Goal: Task Accomplishment & Management: Manage account settings

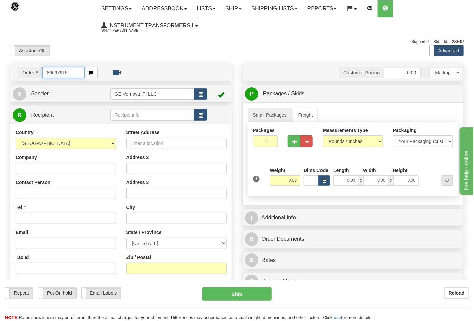
type input "86697615"
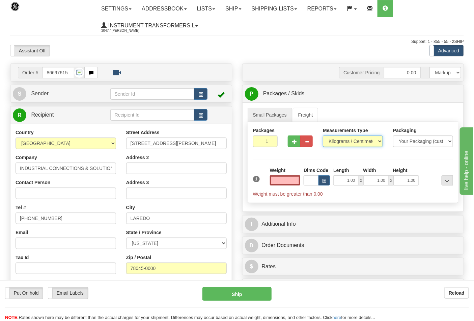
type input "0.00"
click at [337, 142] on select "Pounds / Inches Kilograms / Centimeters" at bounding box center [353, 140] width 60 height 11
select select "0"
click at [323, 136] on select "Pounds / Inches Kilograms / Centimeters" at bounding box center [353, 140] width 60 height 11
click at [290, 141] on button "button" at bounding box center [294, 140] width 12 height 11
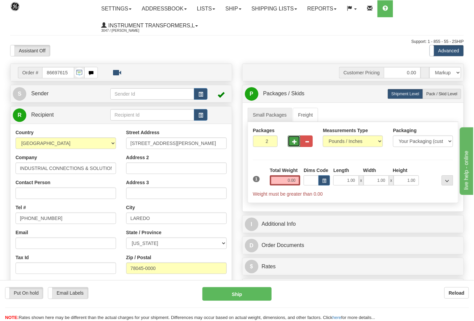
click at [295, 143] on span "button" at bounding box center [294, 141] width 5 height 4
type input "3"
click at [297, 180] on input "0.00" at bounding box center [285, 180] width 31 height 10
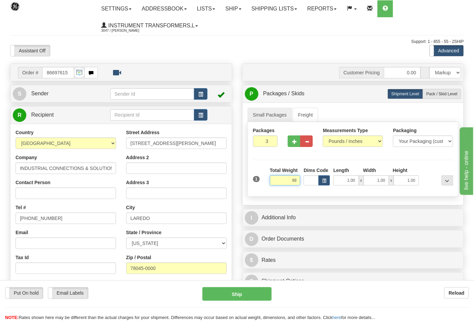
click button "Delete" at bounding box center [0, 0] width 0 height 0
type input "99.00"
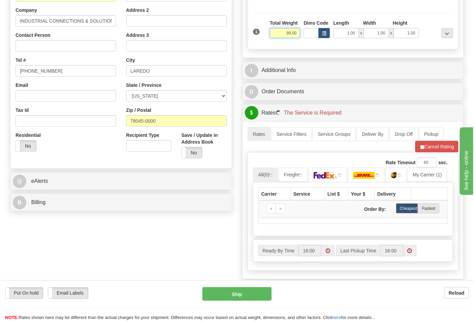
scroll to position [150, 0]
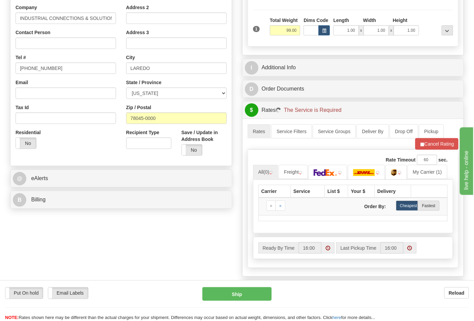
click at [52, 191] on div "B Billing Billing types cannot be changed when using Sendle. Freight Costs will…" at bounding box center [121, 200] width 222 height 18
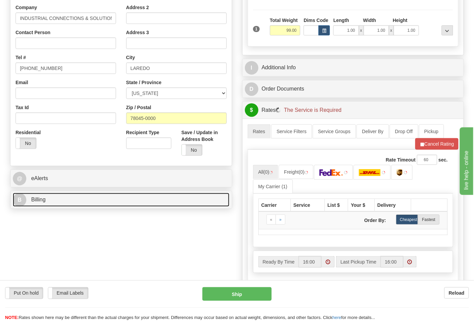
click at [56, 195] on link "B Billing" at bounding box center [121, 200] width 217 height 14
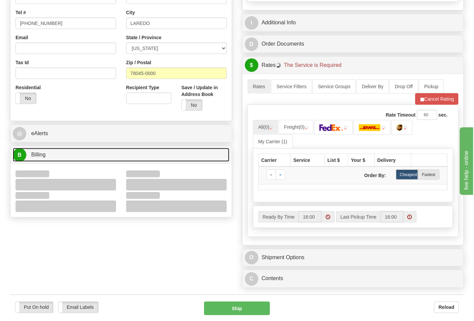
scroll to position [262, 0]
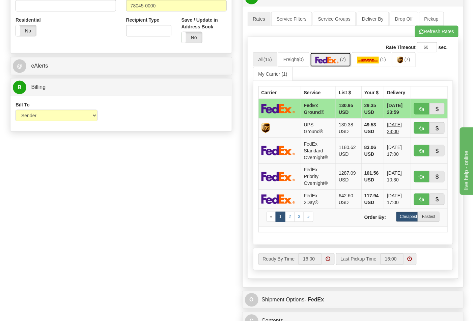
click at [336, 59] on img at bounding box center [327, 60] width 24 height 7
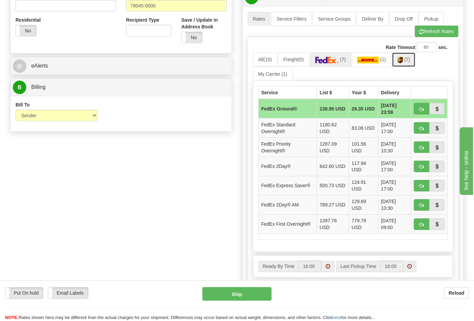
click at [410, 61] on span "(7)" at bounding box center [408, 59] width 6 height 5
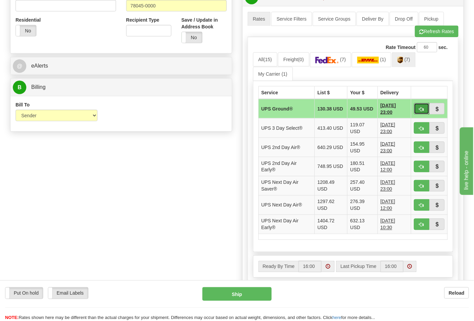
click at [420, 110] on span "button" at bounding box center [421, 109] width 5 height 4
type input "03"
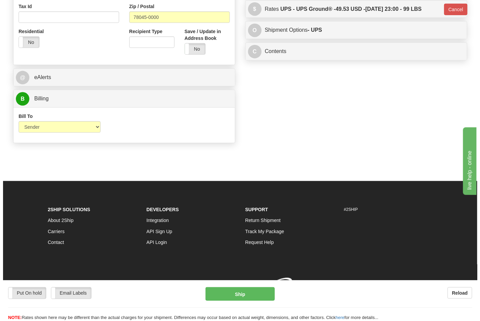
scroll to position [252, 0]
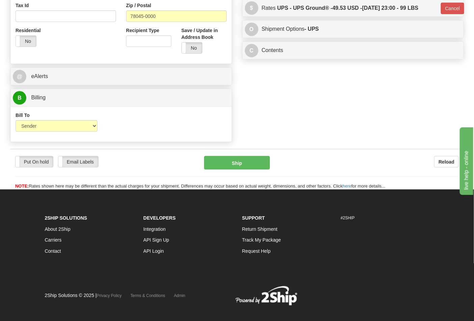
click at [249, 175] on div "Put On hold Put On hold Email Labels Email Labels Edit Reload Ship" at bounding box center [237, 173] width 454 height 34
drag, startPoint x: 244, startPoint y: 152, endPoint x: 241, endPoint y: 154, distance: 3.8
click at [244, 152] on div "Put On hold Put On hold Email Labels Email Labels Edit Reload Ship Reload" at bounding box center [237, 169] width 454 height 41
drag, startPoint x: 240, startPoint y: 157, endPoint x: 241, endPoint y: 165, distance: 8.2
click at [241, 165] on button "Ship" at bounding box center [236, 162] width 65 height 13
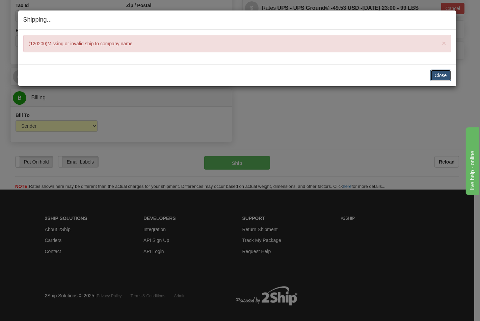
click at [435, 77] on button "Close" at bounding box center [440, 75] width 21 height 11
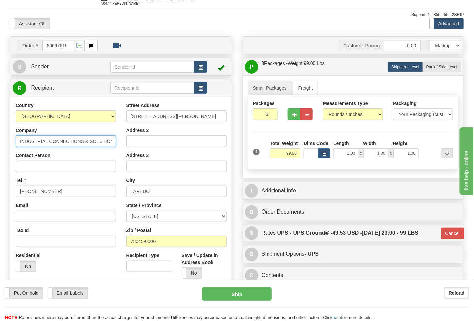
scroll to position [0, 16]
drag, startPoint x: 115, startPoint y: 142, endPoint x: 131, endPoint y: 144, distance: 15.7
click at [131, 144] on div "Country AFGHANISTAN ALAND ISLANDS ALBANIA ALGERIA AMERICAN SAMOA ANDORRA ANGOLA…" at bounding box center [120, 193] width 221 height 182
click at [101, 141] on input "INDUSTRIAL CONNECTIONS & SOLUTIONS LLC" at bounding box center [66, 140] width 101 height 11
drag, startPoint x: 102, startPoint y: 141, endPoint x: 119, endPoint y: 143, distance: 17.1
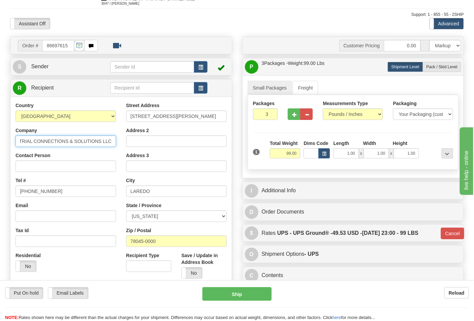
click at [119, 143] on div "Country AFGHANISTAN ALAND ISLANDS ALBANIA ALGERIA AMERICAN SAMOA ANDORRA ANGOLA…" at bounding box center [65, 189] width 111 height 175
drag, startPoint x: 111, startPoint y: 141, endPoint x: 0, endPoint y: 145, distance: 111.4
click at [0, 145] on div "Toggle navigation Settings Shipping Preferences Fields Preferences New" at bounding box center [237, 189] width 474 height 432
type input "INDUSTRIAL CONNECTIONS & SOLUTIONS"
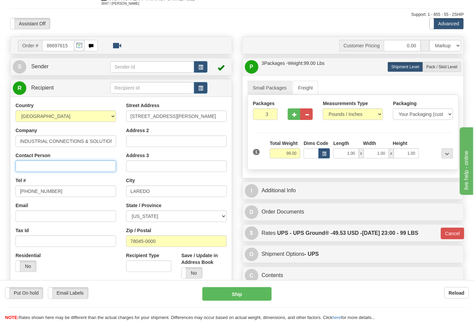
click at [24, 168] on input "Contact Person" at bounding box center [66, 165] width 101 height 11
paste input "INDUSTRIAL CONNECTIONS & SOLUTIONS"
type input "INDUSTRIAL CONNECTIONS & SOLUTIONS"
click at [230, 293] on button "Ship" at bounding box center [236, 293] width 69 height 13
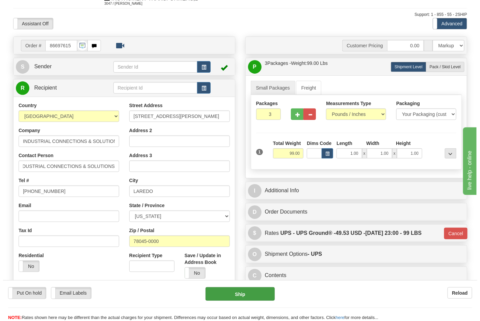
scroll to position [0, 0]
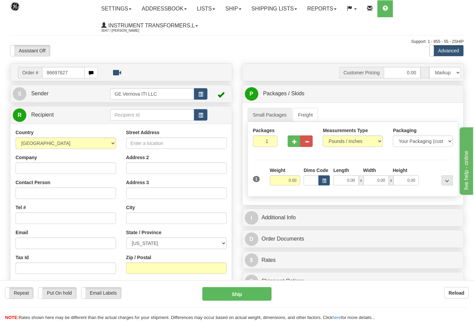
type input "86697627"
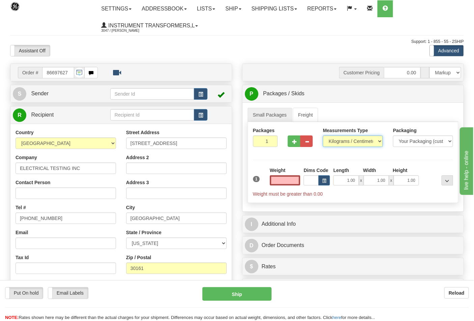
type input "0.00"
drag, startPoint x: 338, startPoint y: 142, endPoint x: 335, endPoint y: 147, distance: 5.8
click at [339, 142] on select "Pounds / Inches Kilograms / Centimeters" at bounding box center [353, 140] width 60 height 11
select select "0"
click at [323, 136] on select "Pounds / Inches Kilograms / Centimeters" at bounding box center [353, 140] width 60 height 11
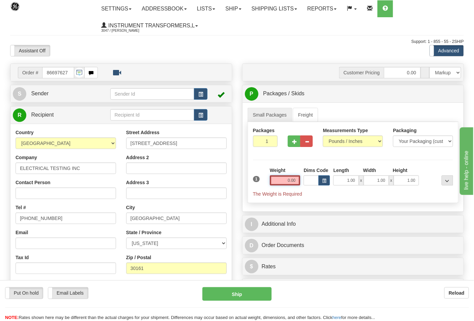
click at [294, 183] on input "0.00" at bounding box center [285, 180] width 31 height 10
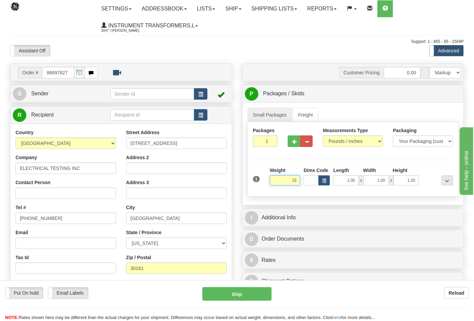
click button "Delete" at bounding box center [0, 0] width 0 height 0
type input "15.00"
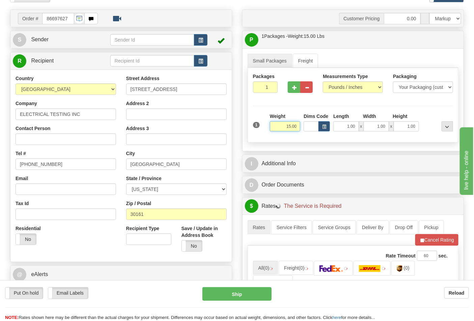
scroll to position [112, 0]
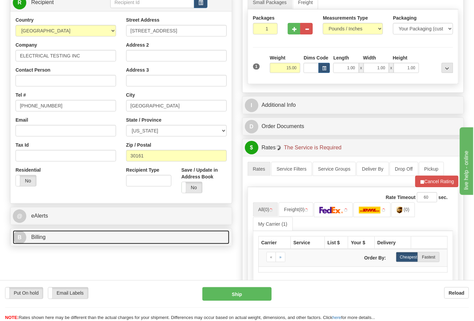
click at [66, 238] on link "B Billing" at bounding box center [121, 237] width 217 height 14
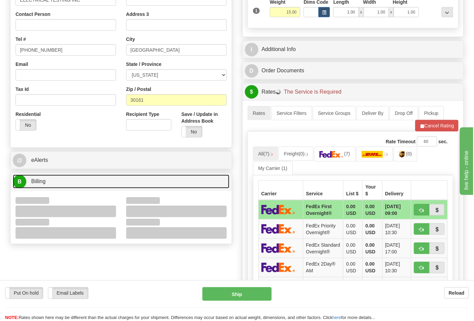
scroll to position [225, 0]
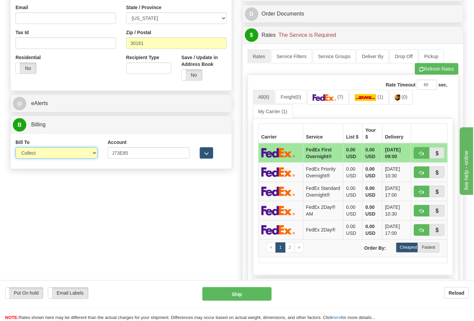
drag, startPoint x: 45, startPoint y: 154, endPoint x: 45, endPoint y: 159, distance: 4.7
click at [45, 154] on select "Sender Recipient Third Party Collect" at bounding box center [57, 152] width 82 height 11
select select "2"
click at [16, 148] on select "Sender Recipient Third Party Collect" at bounding box center [57, 152] width 82 height 11
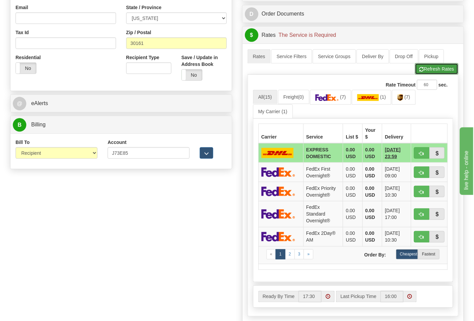
drag, startPoint x: 428, startPoint y: 74, endPoint x: 426, endPoint y: 79, distance: 5.3
click at [428, 74] on button "Refresh Rates" at bounding box center [437, 68] width 44 height 11
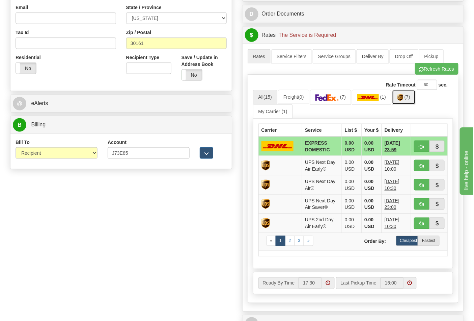
click at [408, 101] on link "(7)" at bounding box center [404, 97] width 24 height 15
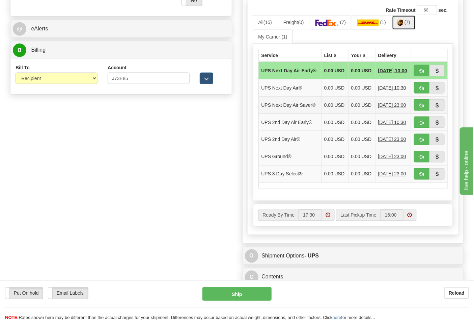
scroll to position [300, 0]
click at [419, 162] on button "button" at bounding box center [422, 155] width 16 height 11
type input "03"
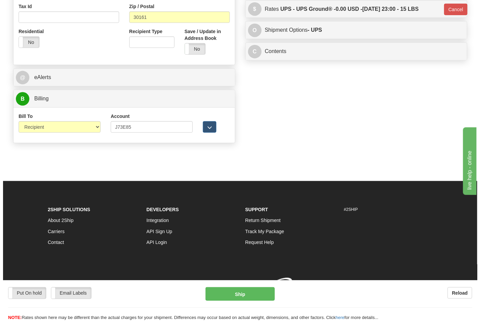
scroll to position [261, 0]
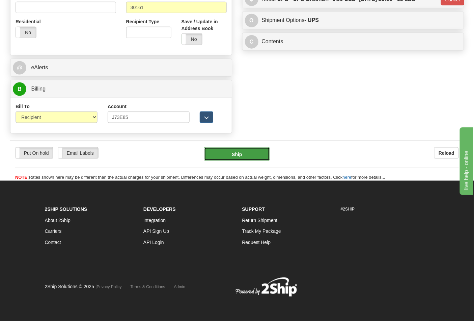
click at [250, 153] on button "Ship" at bounding box center [236, 153] width 65 height 13
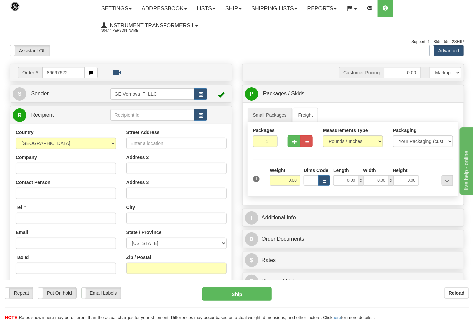
type input "86697622"
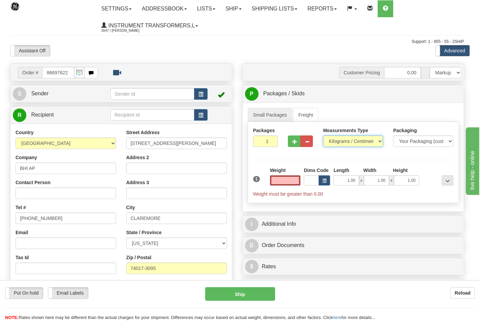
type input "0.00"
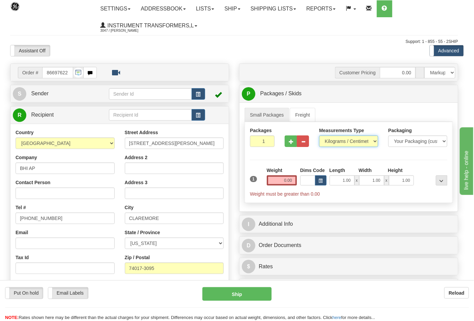
click at [333, 143] on select "Pounds / Inches Kilograms / Centimeters" at bounding box center [348, 140] width 59 height 11
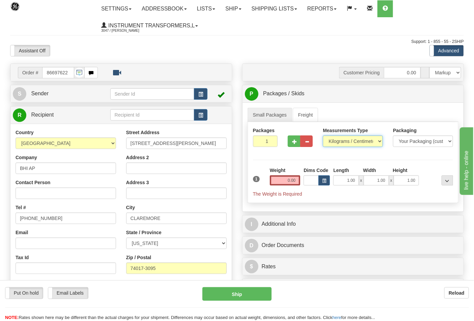
select select "0"
click at [323, 136] on select "Pounds / Inches Kilograms / Centimeters" at bounding box center [353, 140] width 60 height 11
click at [298, 144] on button "button" at bounding box center [294, 140] width 12 height 11
type input "2"
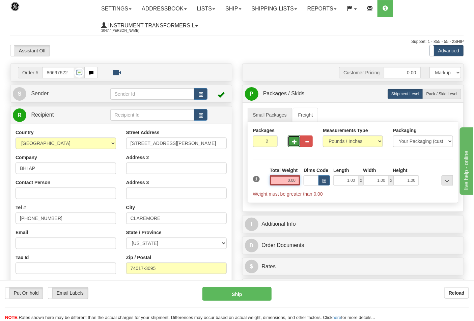
click at [298, 180] on input "0.00" at bounding box center [285, 180] width 31 height 10
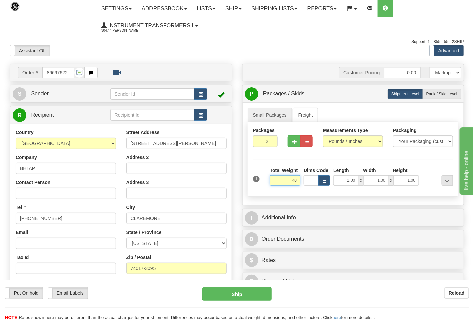
click button "Delete" at bounding box center [0, 0] width 0 height 0
type input "40.00"
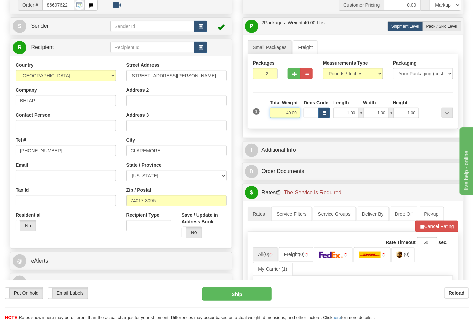
scroll to position [150, 0]
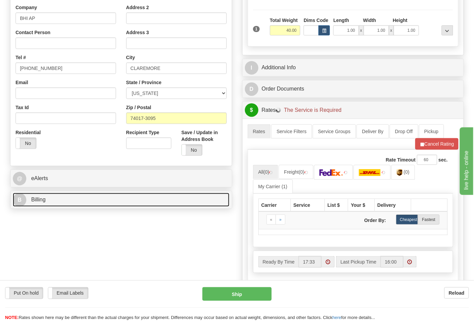
click at [57, 197] on link "B Billing" at bounding box center [121, 200] width 217 height 14
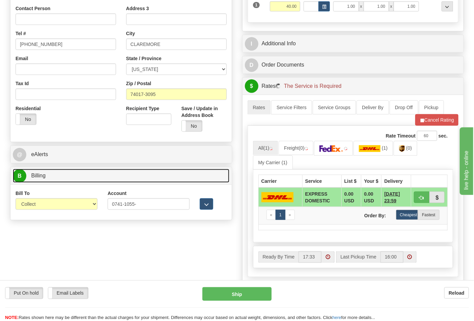
scroll to position [187, 0]
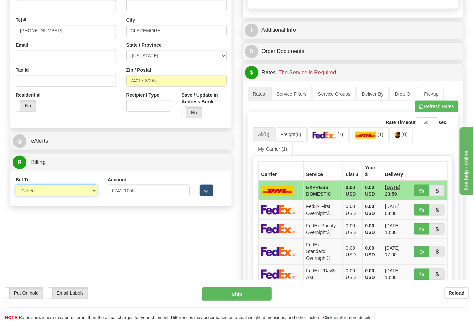
click at [37, 195] on select "Sender Recipient Third Party Collect" at bounding box center [57, 190] width 82 height 11
select select "2"
click at [16, 185] on select "Sender Recipient Third Party Collect" at bounding box center [57, 190] width 82 height 11
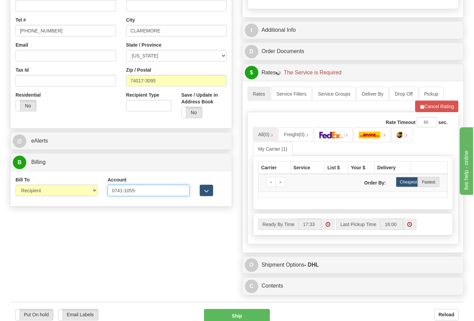
click at [122, 191] on input "0741-1055-" at bounding box center [149, 190] width 82 height 11
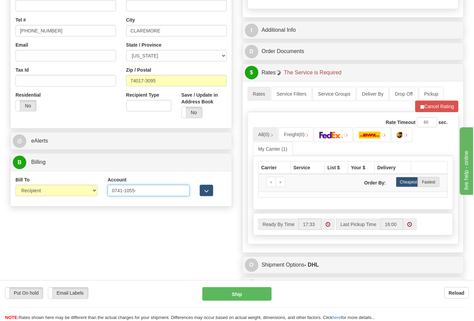
click at [125, 191] on input "0741-1055-" at bounding box center [149, 190] width 82 height 11
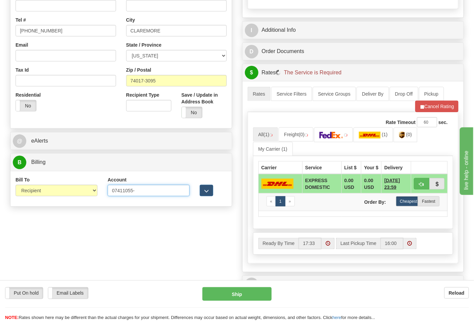
click at [141, 192] on input "07411055-" at bounding box center [149, 190] width 82 height 11
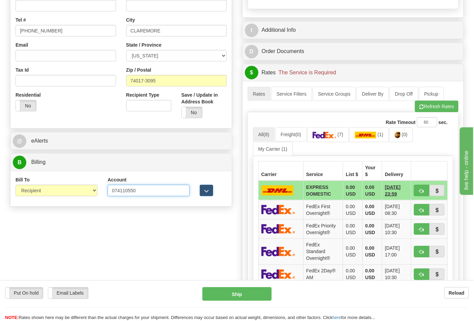
type input "074110550"
click button "Delete" at bounding box center [0, 0] width 0 height 0
click at [327, 138] on img at bounding box center [325, 135] width 24 height 7
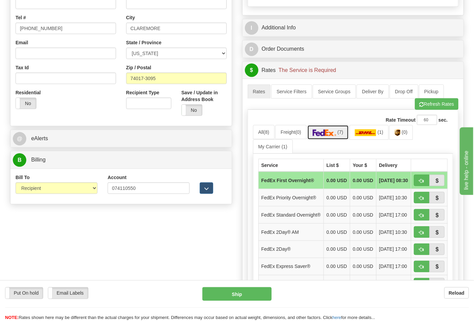
scroll to position [225, 0]
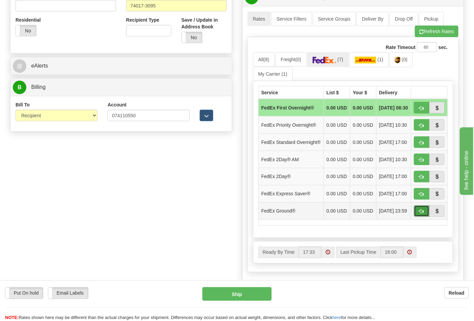
click at [421, 217] on button "button" at bounding box center [422, 210] width 16 height 11
type input "92"
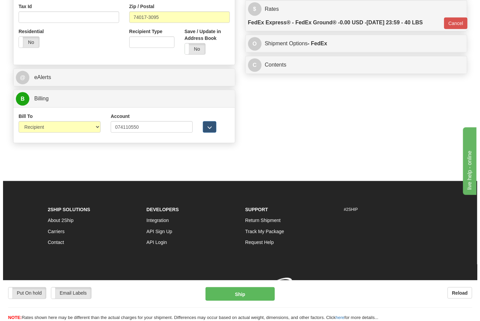
scroll to position [252, 0]
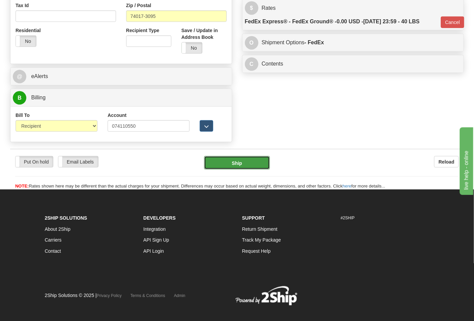
click at [245, 168] on button "Ship" at bounding box center [236, 162] width 65 height 13
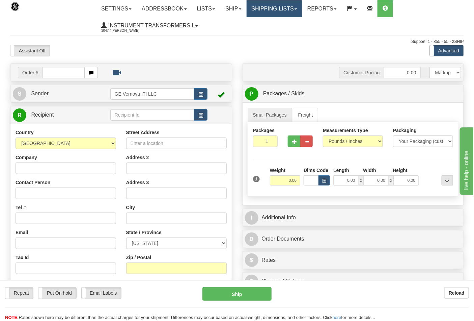
drag, startPoint x: 295, startPoint y: 6, endPoint x: 291, endPoint y: 7, distance: 4.1
click at [294, 6] on link "Shipping lists" at bounding box center [275, 8] width 56 height 17
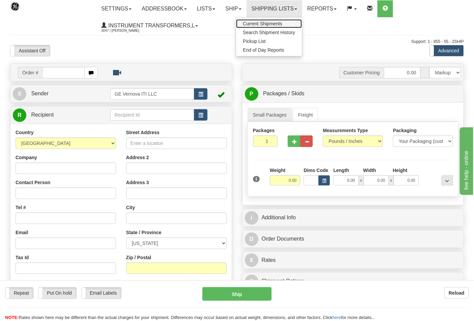
click at [271, 22] on span "Current Shipments" at bounding box center [262, 23] width 39 height 5
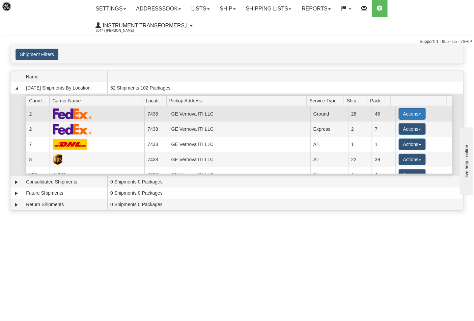
click at [401, 115] on button "Actions" at bounding box center [412, 113] width 27 height 11
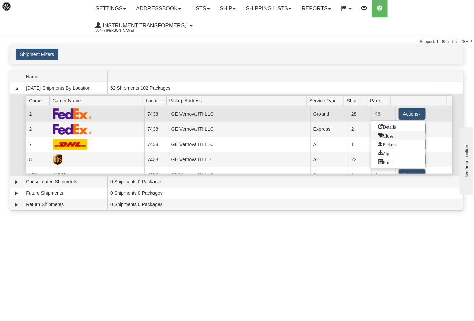
click at [388, 133] on span "Close" at bounding box center [386, 135] width 16 height 5
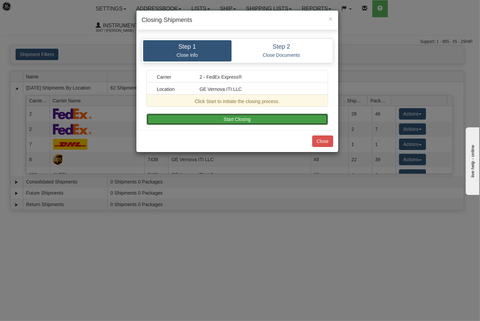
click at [240, 114] on button "Start Closing" at bounding box center [237, 118] width 182 height 11
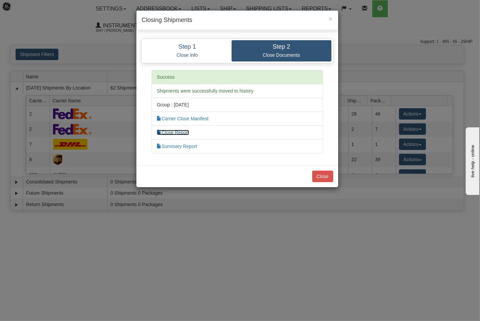
click at [179, 133] on link "Close Report" at bounding box center [173, 132] width 32 height 5
click at [322, 176] on button "Close" at bounding box center [322, 175] width 21 height 11
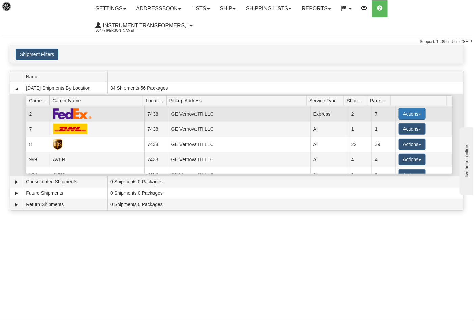
click at [399, 113] on button "Actions" at bounding box center [412, 113] width 27 height 11
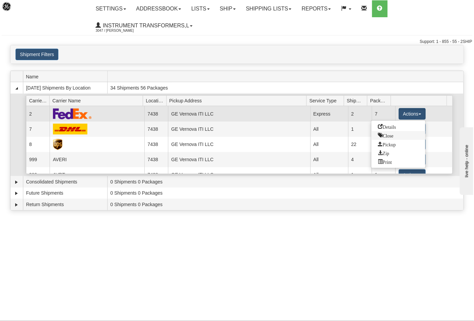
click at [384, 135] on span "Close" at bounding box center [386, 135] width 16 height 5
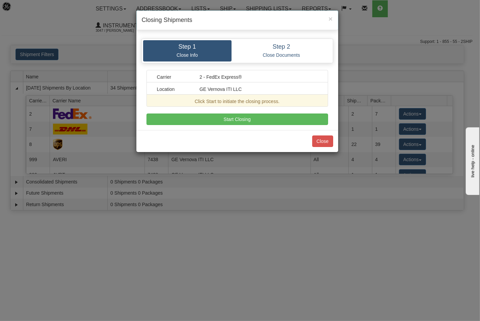
click at [254, 125] on div "Step 1 Close Info Step 2 Close Documents Carrier 2 - FedEx Express® Location GE…" at bounding box center [237, 81] width 202 height 96
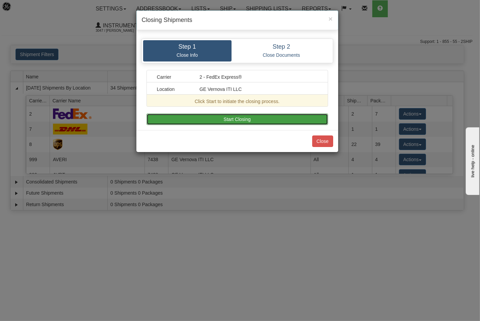
click at [255, 123] on button "Start Closing" at bounding box center [237, 118] width 182 height 11
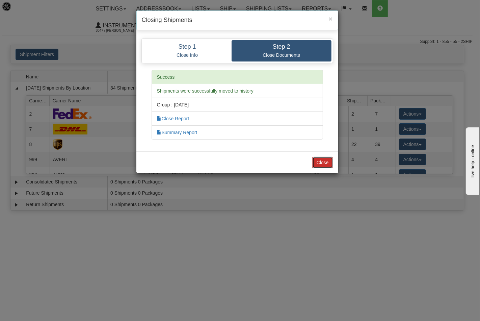
click at [318, 162] on button "Close" at bounding box center [322, 162] width 21 height 11
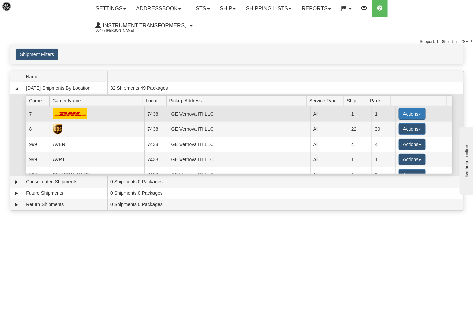
click at [405, 117] on button "Actions" at bounding box center [412, 113] width 27 height 11
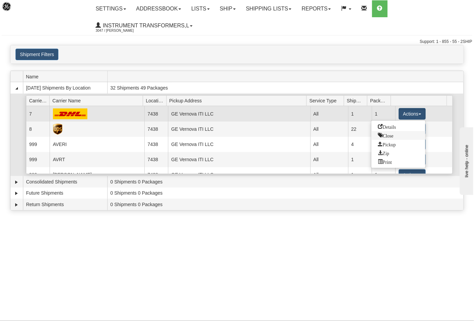
click at [386, 133] on span "Close" at bounding box center [386, 135] width 16 height 5
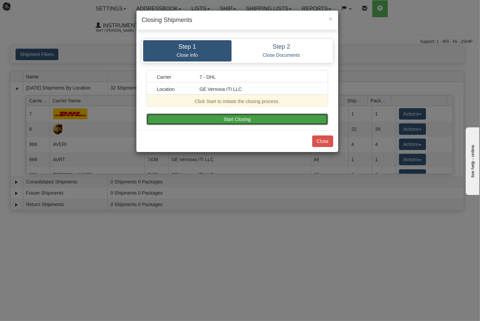
click at [277, 121] on button "Start Closing" at bounding box center [237, 118] width 182 height 11
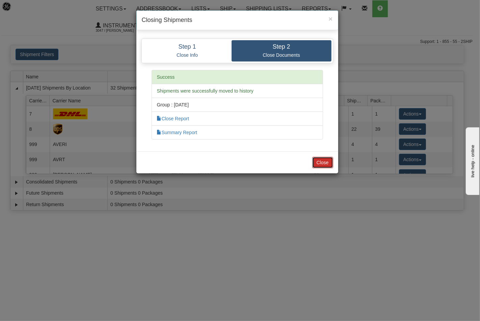
click at [321, 161] on button "Close" at bounding box center [322, 162] width 21 height 11
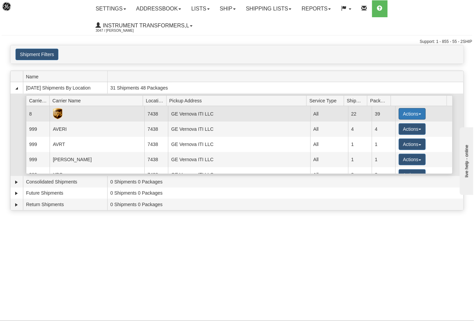
click at [399, 115] on button "Actions" at bounding box center [412, 113] width 27 height 11
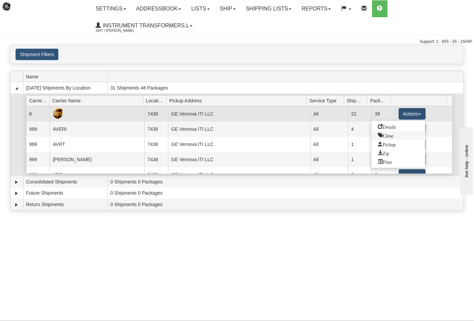
click at [386, 133] on span "Close" at bounding box center [386, 135] width 16 height 5
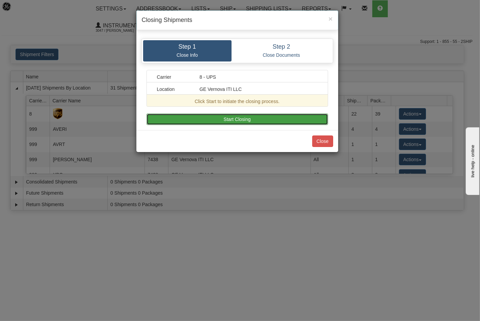
click at [278, 121] on button "Start Closing" at bounding box center [237, 118] width 182 height 11
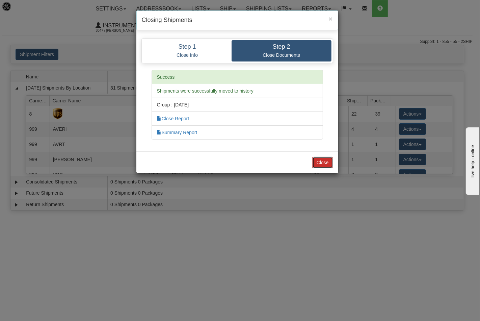
click at [324, 160] on button "Close" at bounding box center [322, 162] width 21 height 11
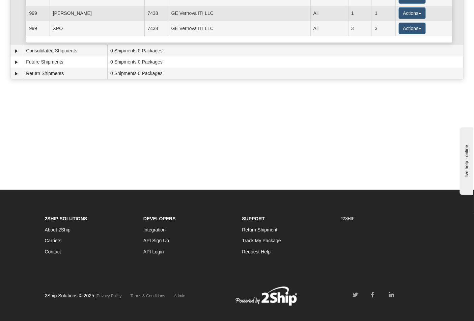
scroll to position [140, 0]
